Goal: Task Accomplishment & Management: Complete application form

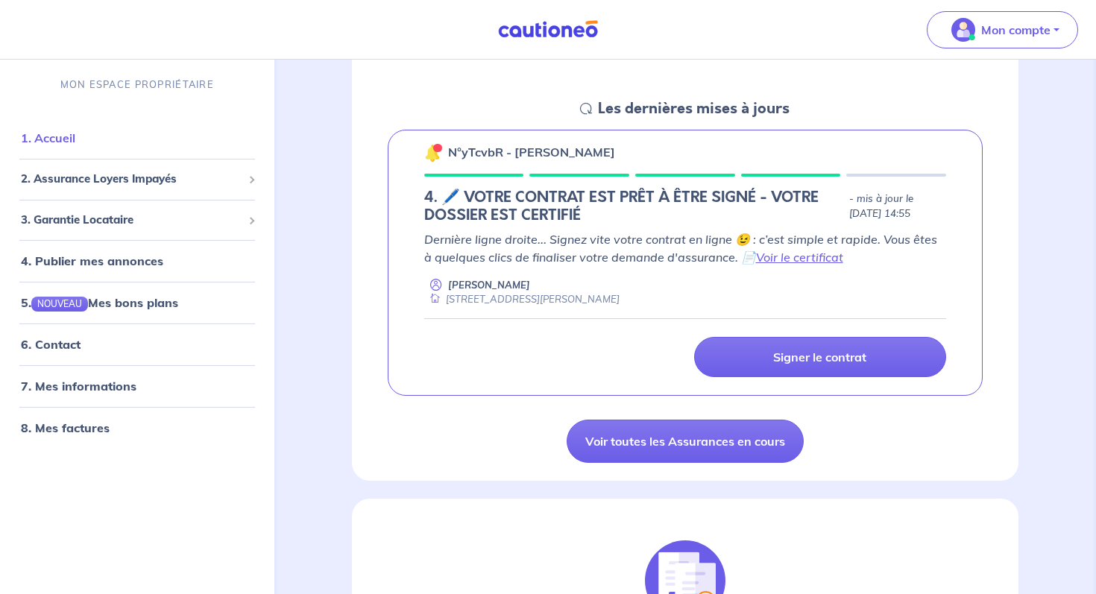
click at [75, 138] on link "1. Accueil" at bounding box center [48, 138] width 54 height 15
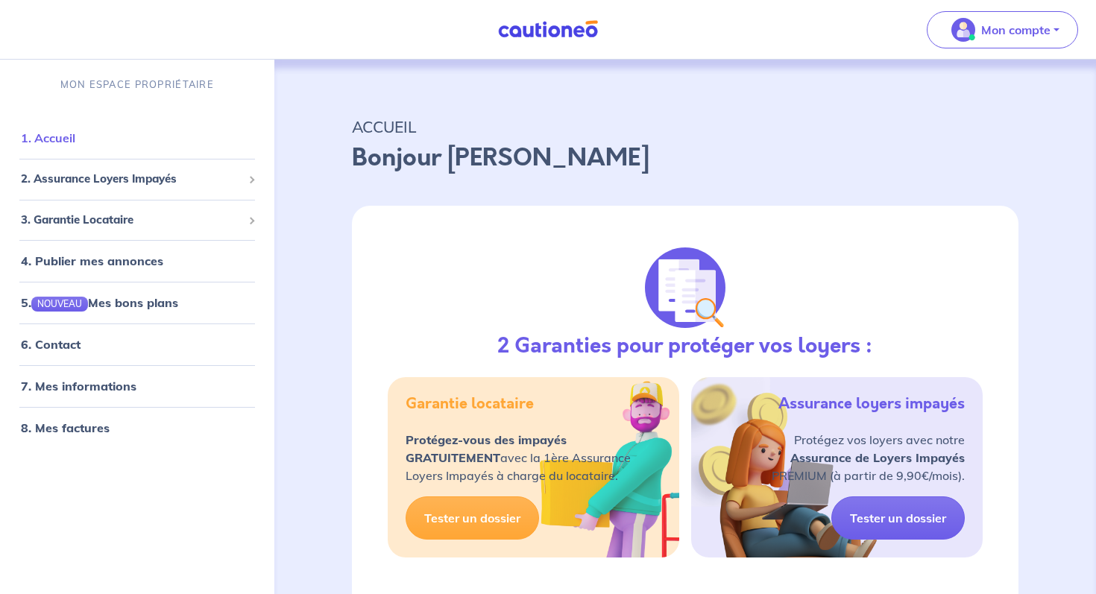
click at [51, 131] on link "1. Accueil" at bounding box center [48, 138] width 54 height 15
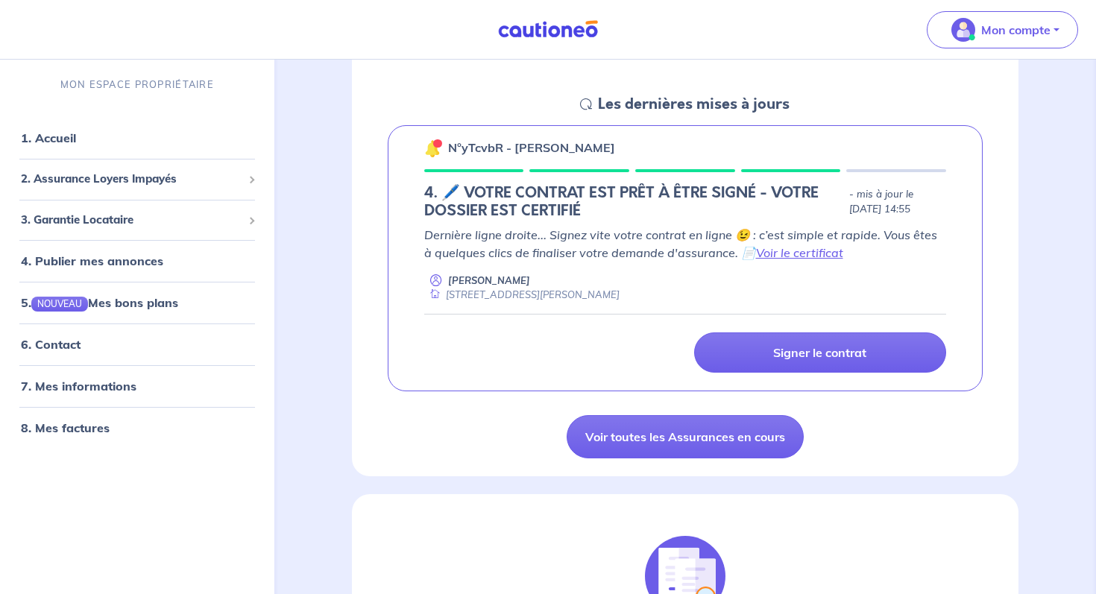
scroll to position [207, 0]
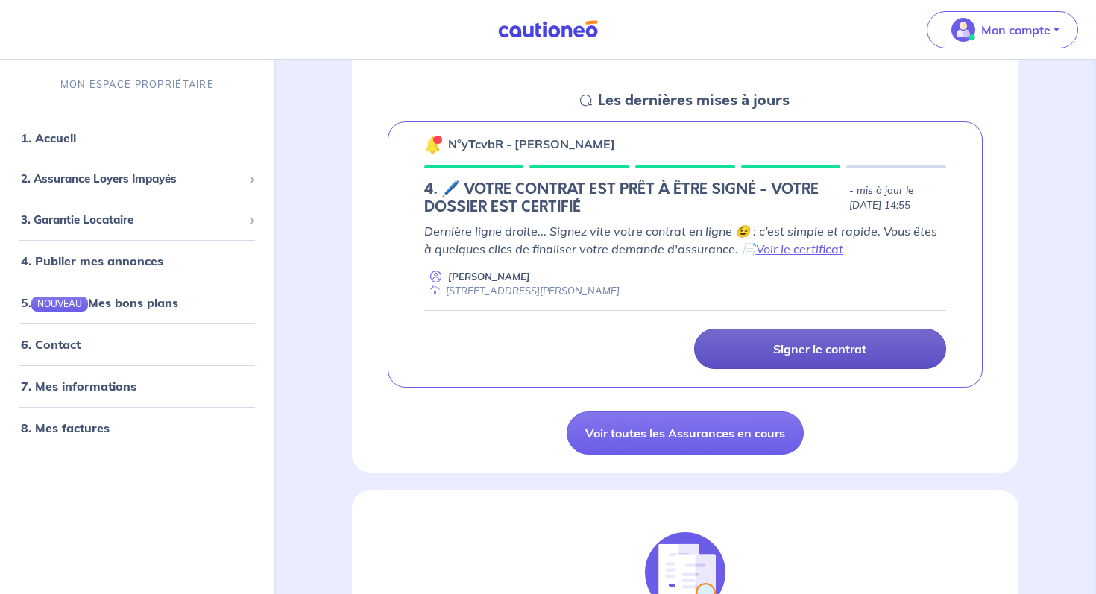
click at [816, 354] on p "Signer le contrat" at bounding box center [819, 349] width 93 height 15
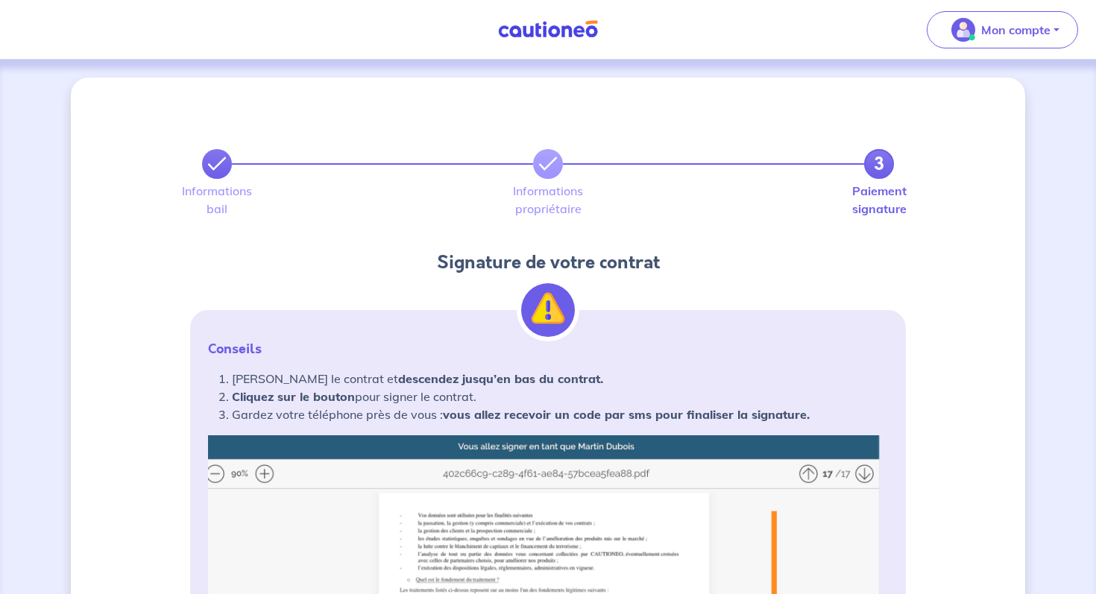
click at [222, 166] on icon at bounding box center [217, 164] width 18 height 18
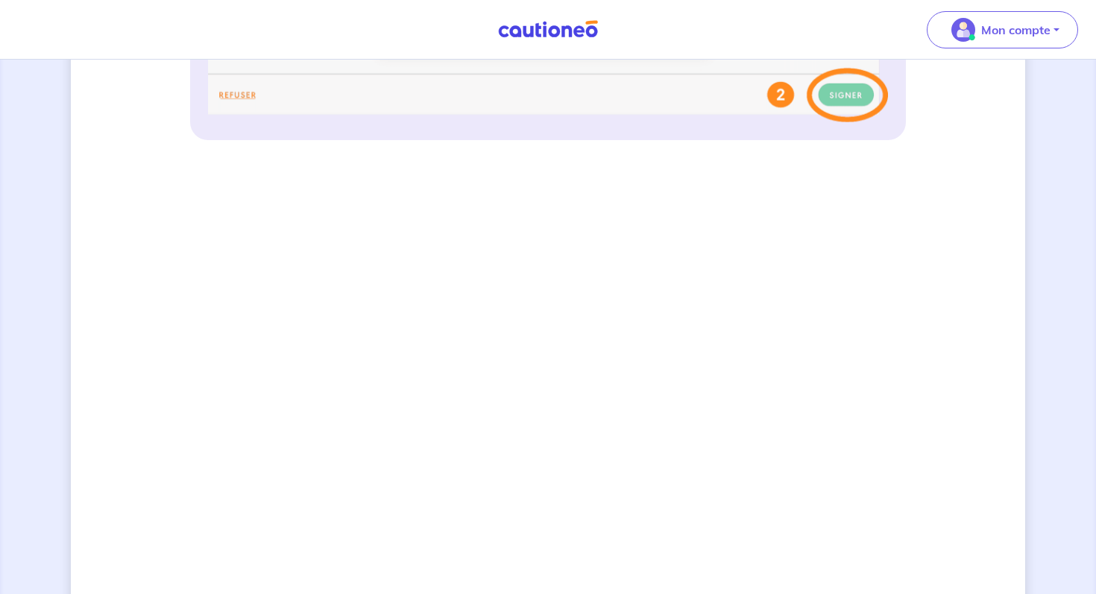
scroll to position [1272, 0]
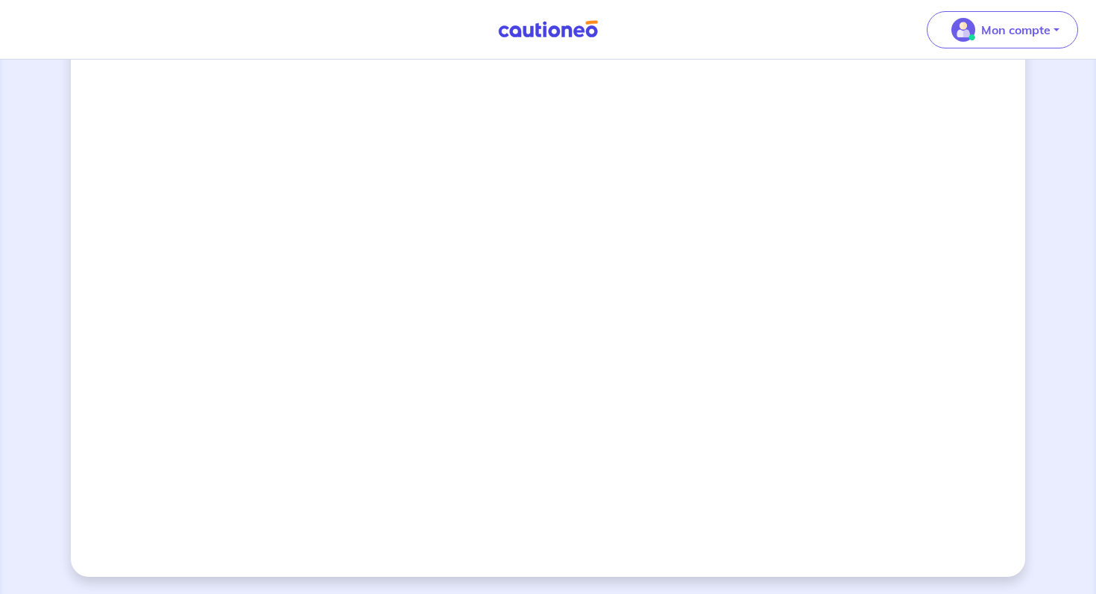
click at [550, 37] on img at bounding box center [548, 29] width 112 height 19
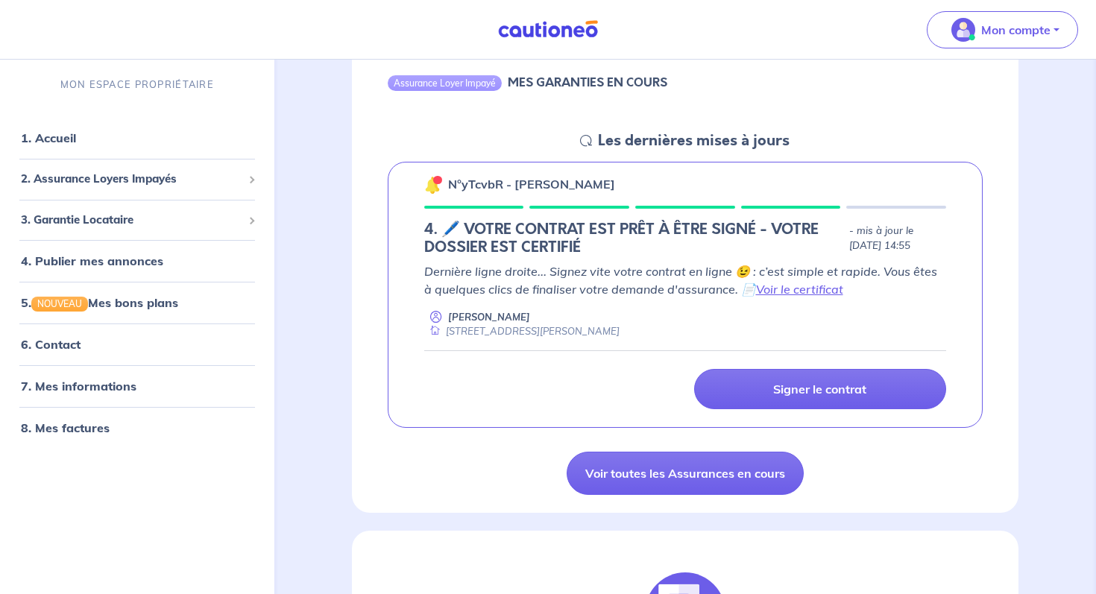
scroll to position [177, 0]
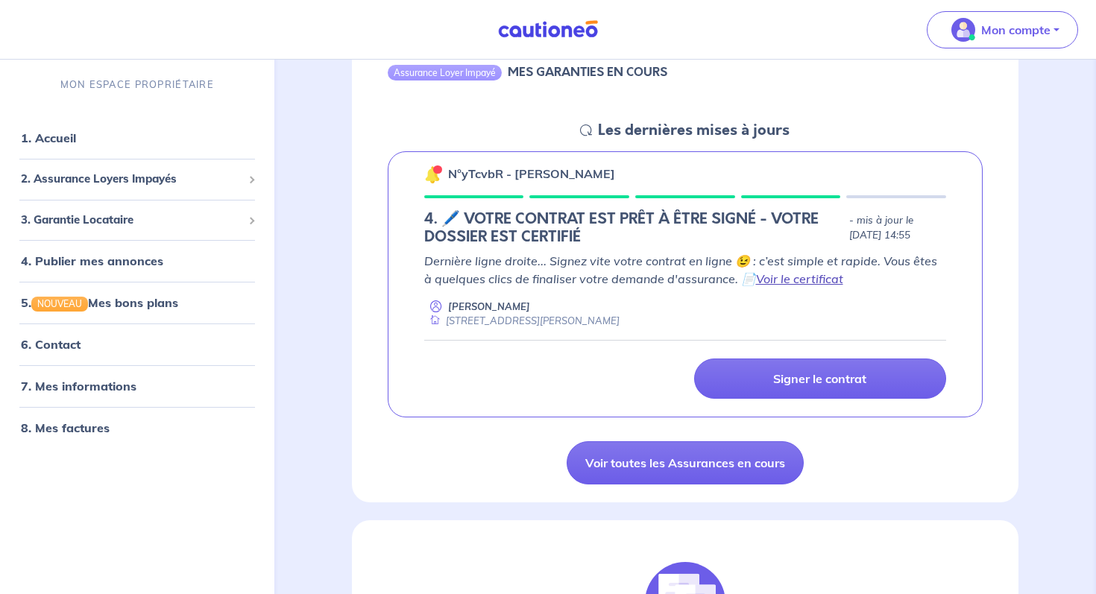
click at [801, 283] on link "Voir le certificat" at bounding box center [799, 279] width 87 height 15
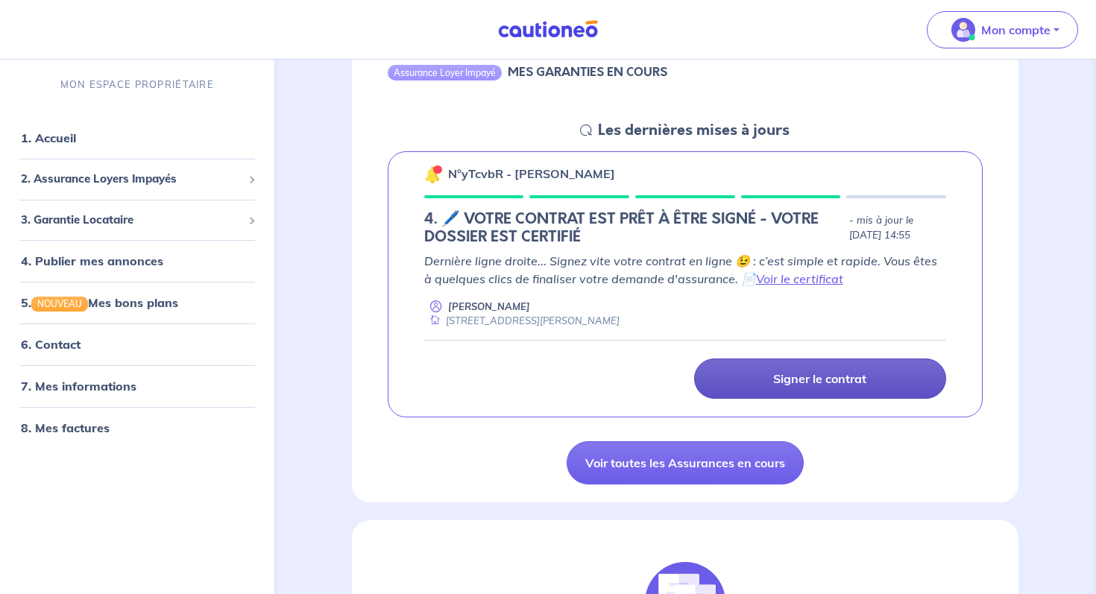
click at [788, 390] on link "Signer le contrat" at bounding box center [820, 379] width 252 height 40
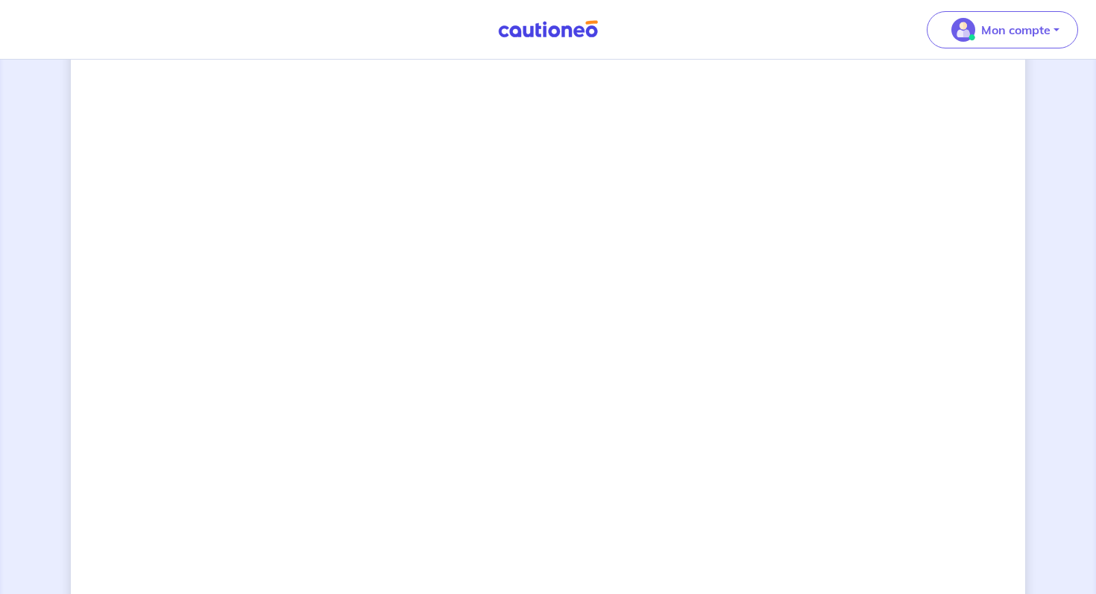
scroll to position [1090, 0]
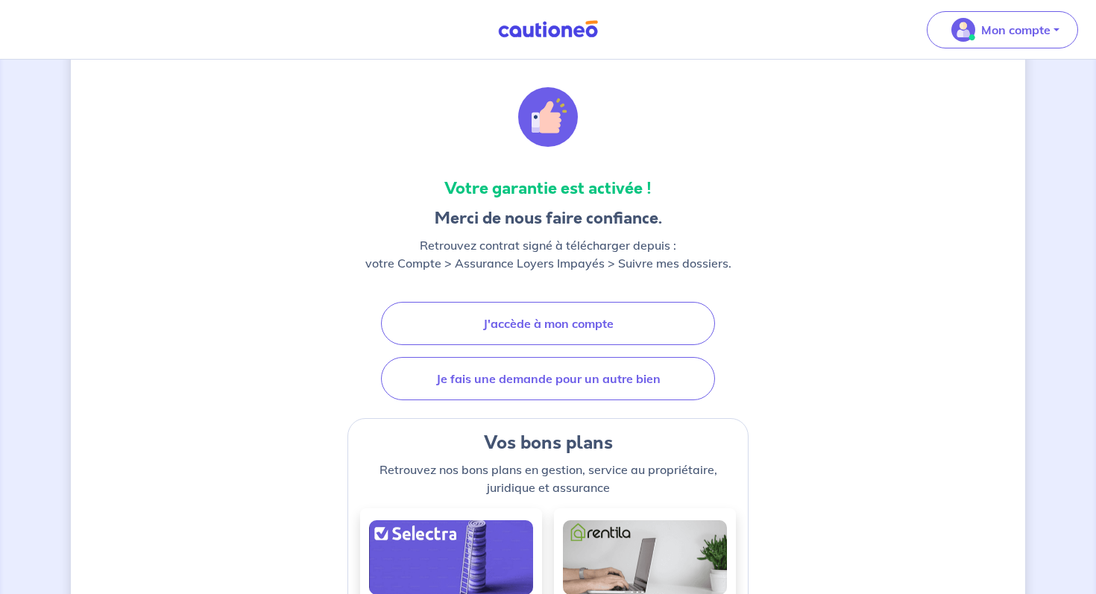
scroll to position [95, 0]
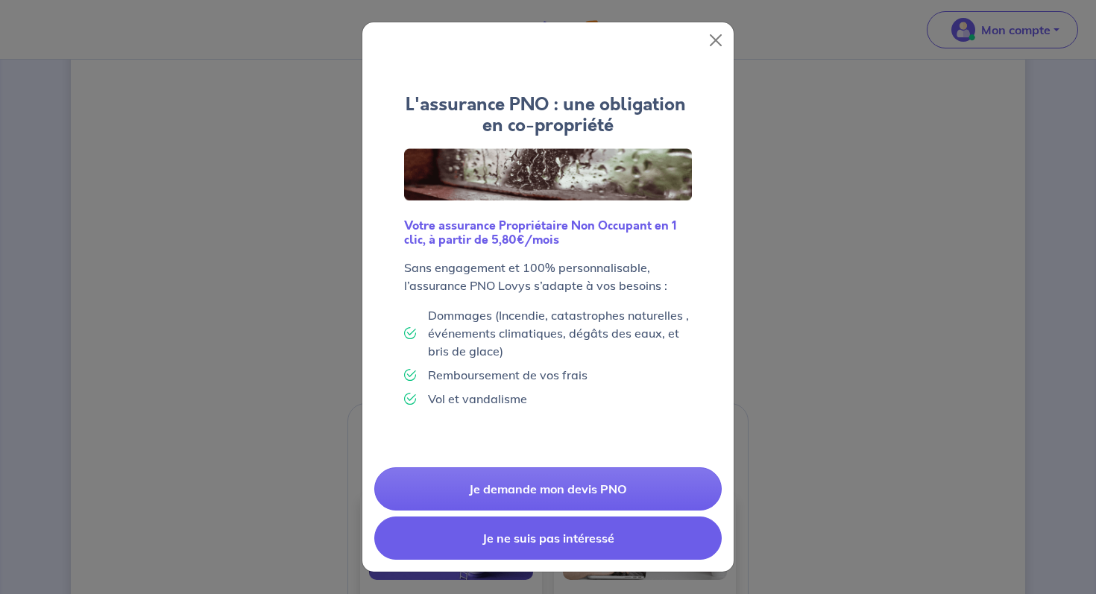
click at [528, 550] on button "Je ne suis pas intéressé" at bounding box center [548, 538] width 348 height 43
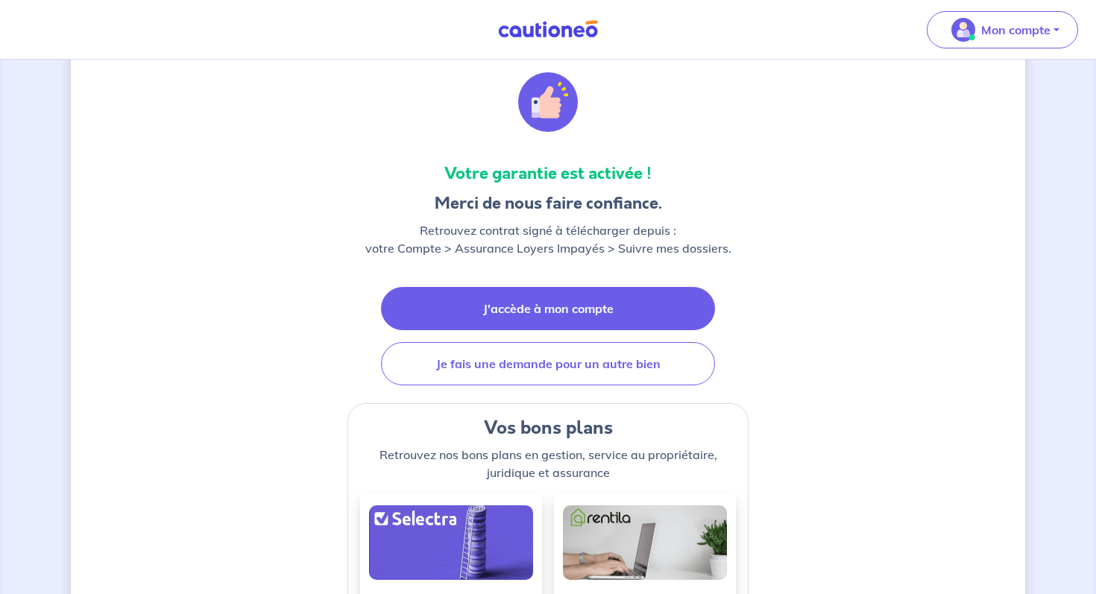
click at [606, 302] on link "J'accède à mon compte" at bounding box center [548, 308] width 334 height 43
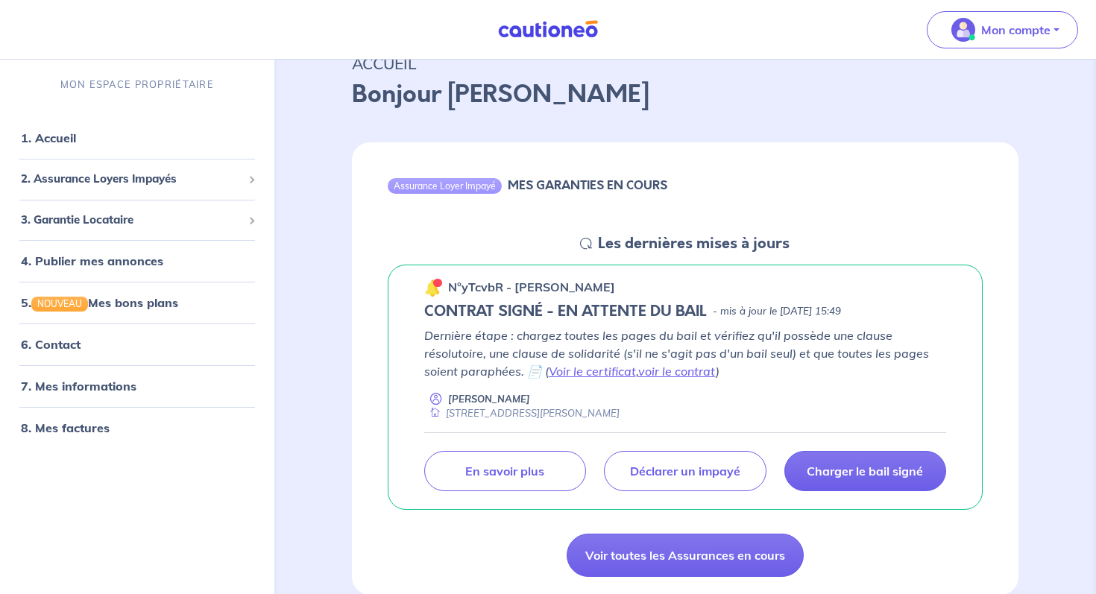
scroll to position [65, 0]
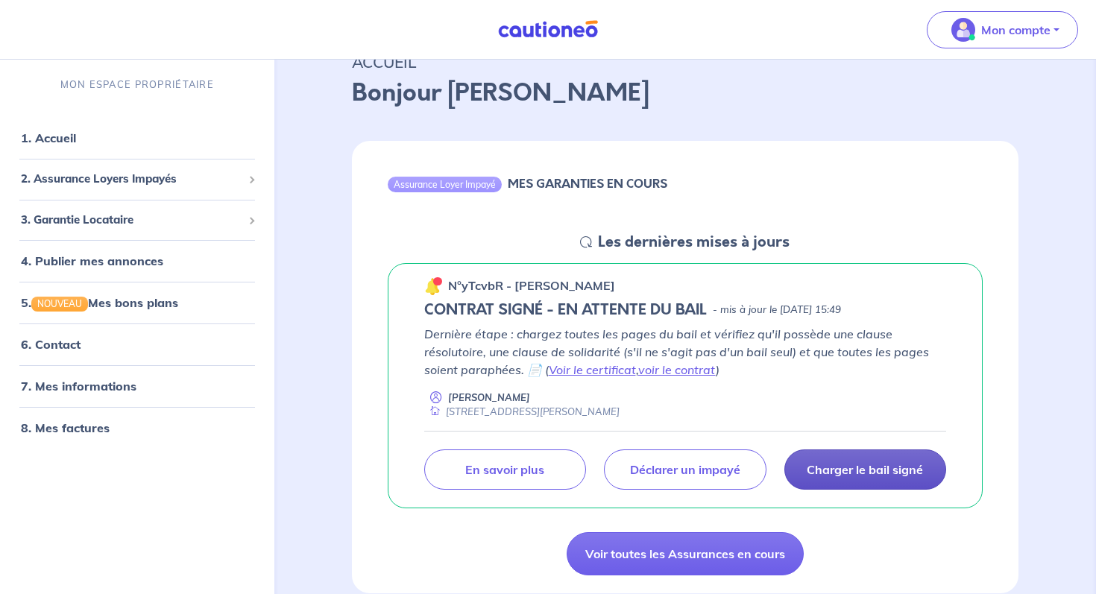
click at [885, 468] on p "Charger le bail signé" at bounding box center [865, 469] width 116 height 15
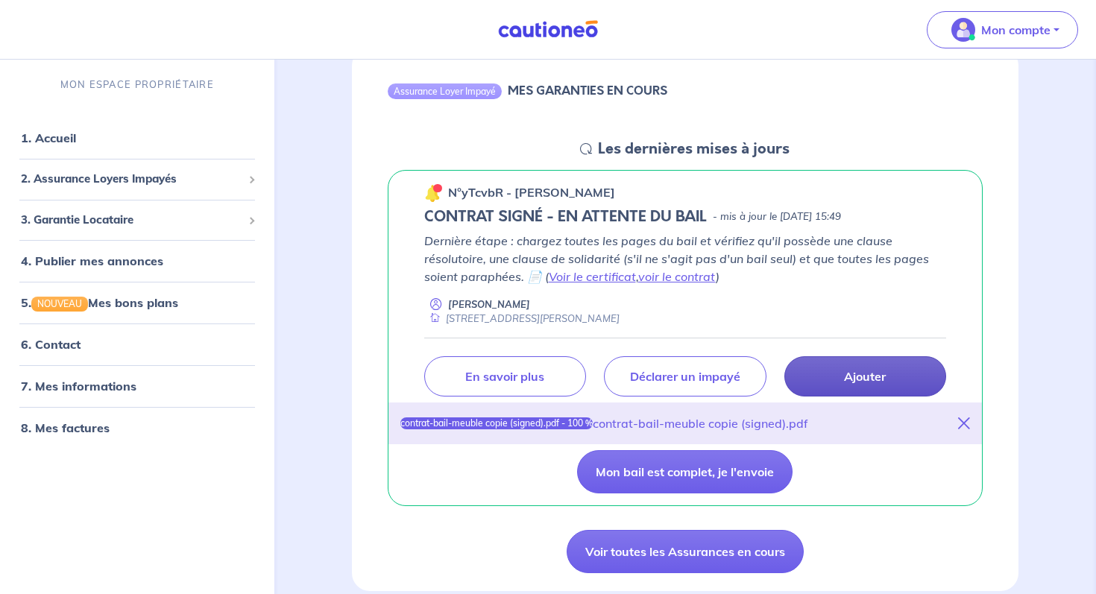
scroll to position [169, 0]
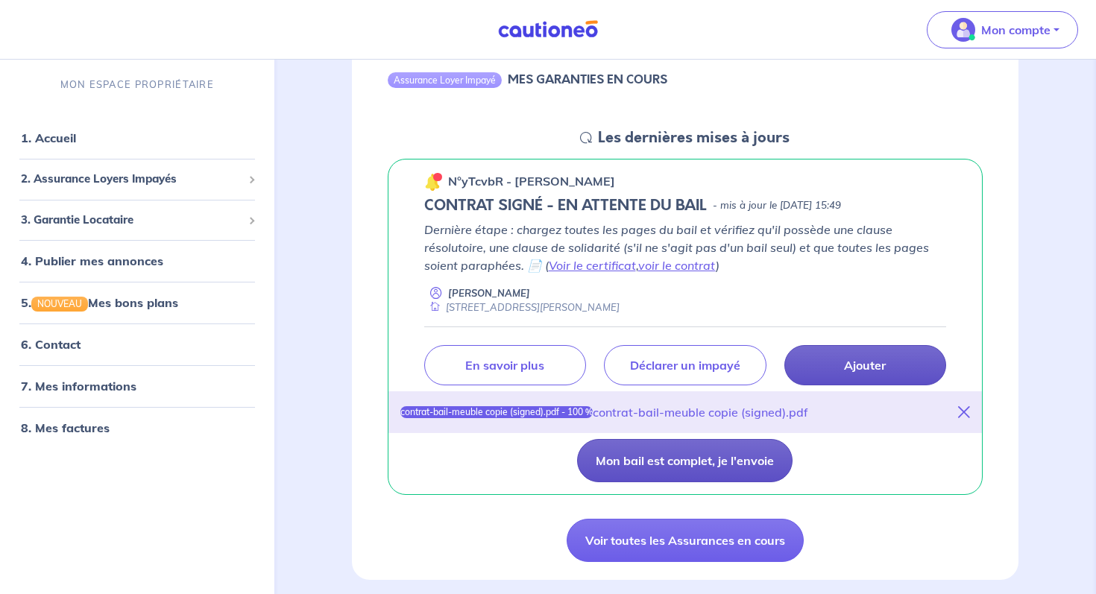
click at [683, 458] on button "Mon bail est complet, je l'envoie" at bounding box center [685, 460] width 216 height 43
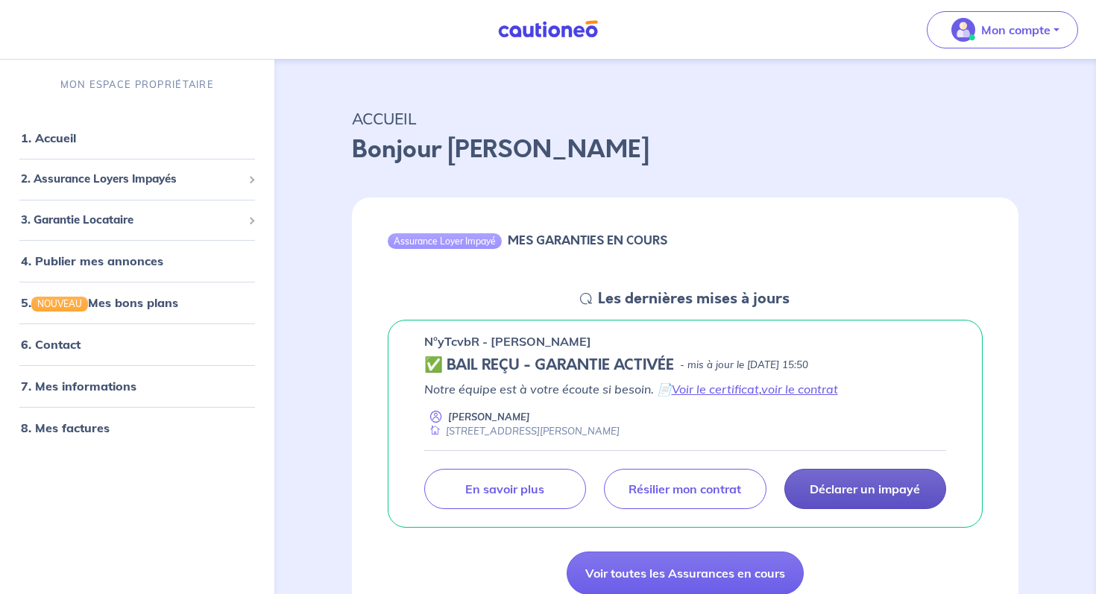
scroll to position [0, 0]
